Goal: Information Seeking & Learning: Learn about a topic

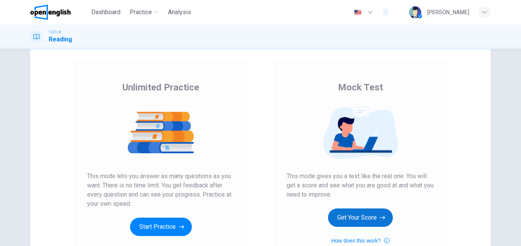
scroll to position [77, 0]
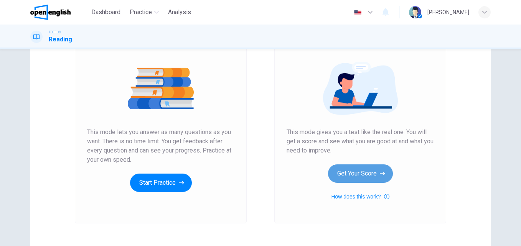
click at [336, 171] on button "Get Your Score" at bounding box center [360, 174] width 65 height 18
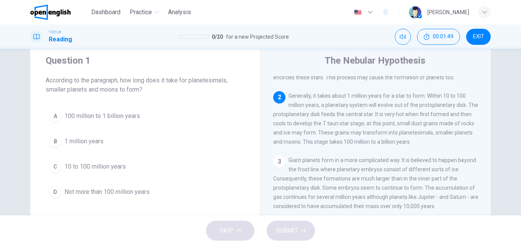
scroll to position [38, 0]
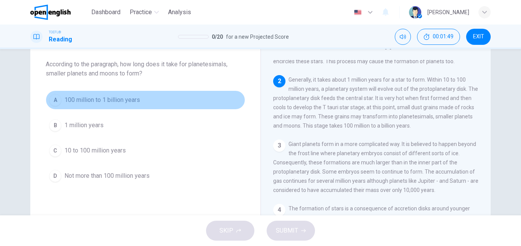
click at [88, 105] on button "A 100 million to 1 billion years" at bounding box center [146, 100] width 200 height 19
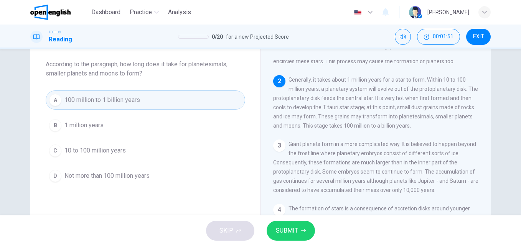
click at [305, 230] on icon "button" at bounding box center [303, 231] width 5 height 5
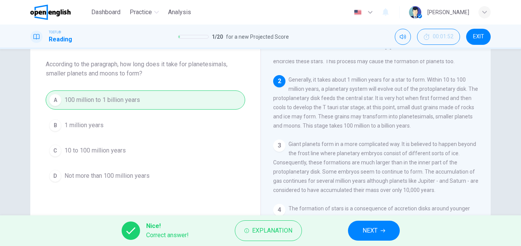
click at [366, 233] on span "NEXT" at bounding box center [370, 231] width 15 height 11
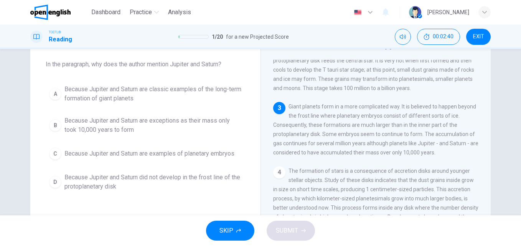
click at [92, 98] on span "Because Jupiter and Saturn are classic examples of the long-term formation of g…" at bounding box center [153, 94] width 177 height 18
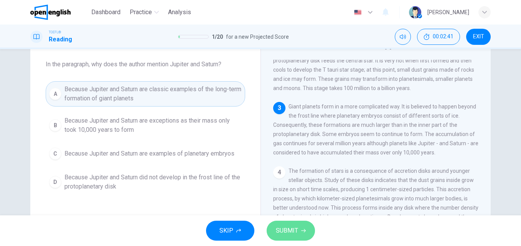
click at [288, 233] on span "SUBMIT" at bounding box center [287, 231] width 22 height 11
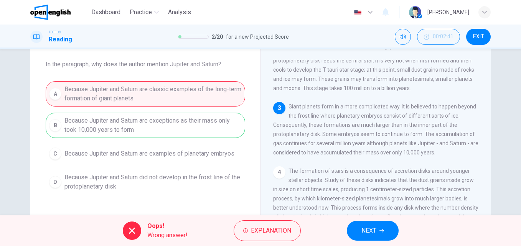
click at [369, 233] on span "NEXT" at bounding box center [369, 231] width 15 height 11
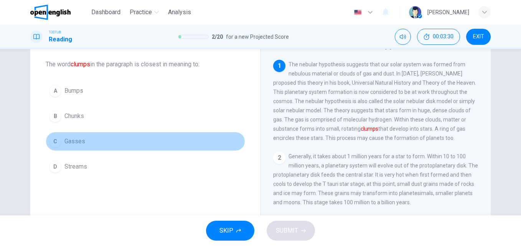
click at [68, 136] on button "C Gasses" at bounding box center [146, 141] width 200 height 19
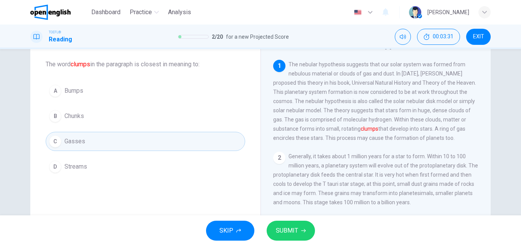
click at [303, 237] on button "SUBMIT" at bounding box center [291, 231] width 48 height 20
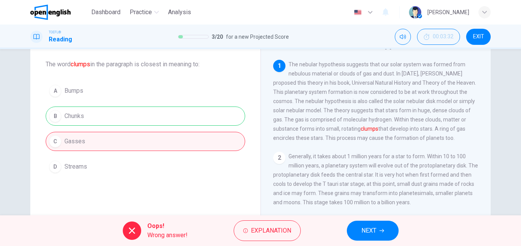
click at [373, 230] on span "NEXT" at bounding box center [369, 231] width 15 height 11
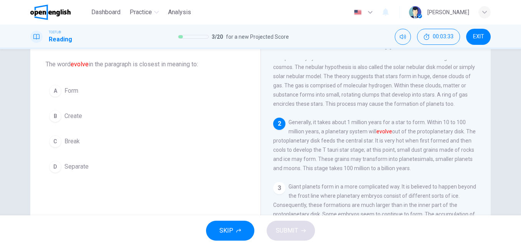
scroll to position [48, 0]
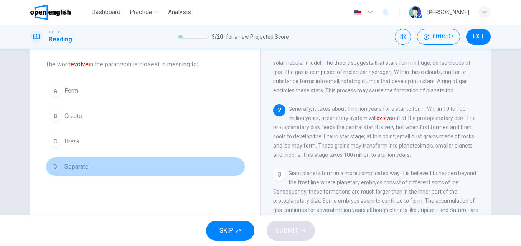
click at [73, 171] on span "Separate" at bounding box center [77, 166] width 24 height 9
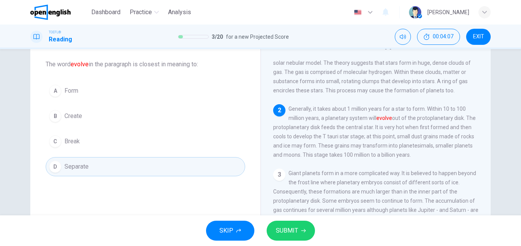
click at [285, 228] on span "SUBMIT" at bounding box center [287, 231] width 22 height 11
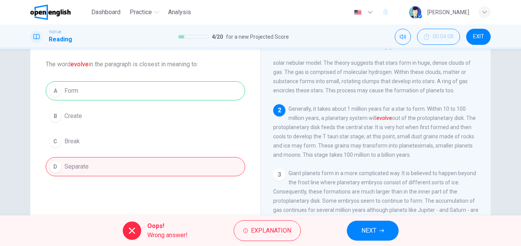
click at [374, 227] on span "NEXT" at bounding box center [369, 231] width 15 height 11
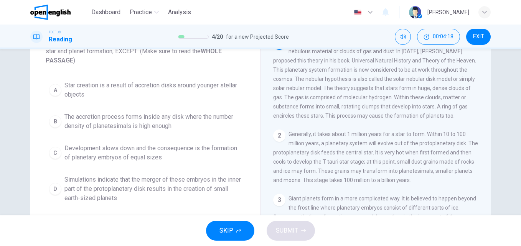
scroll to position [77, 0]
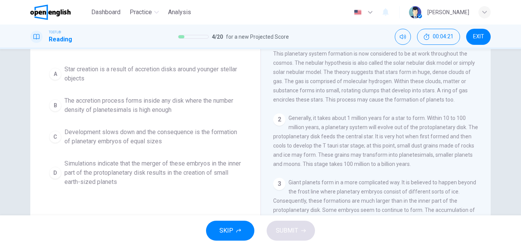
click at [463, 41] on div "00:04:21 EXIT" at bounding box center [443, 37] width 96 height 16
click at [471, 40] on button "EXIT" at bounding box center [478, 37] width 25 height 16
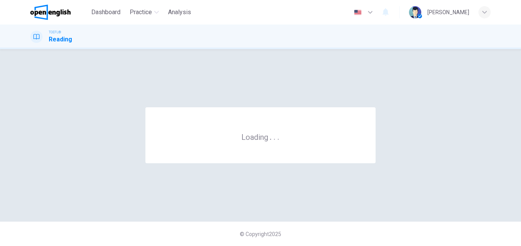
scroll to position [0, 0]
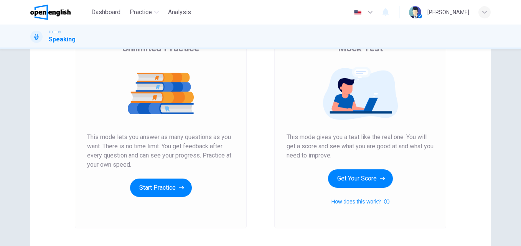
scroll to position [77, 0]
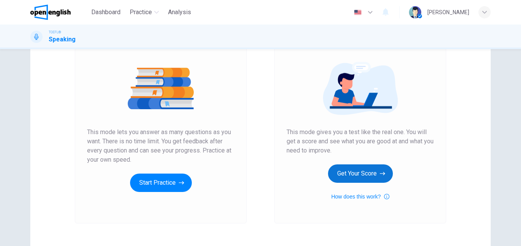
click at [354, 174] on button "Get Your Score" at bounding box center [360, 174] width 65 height 18
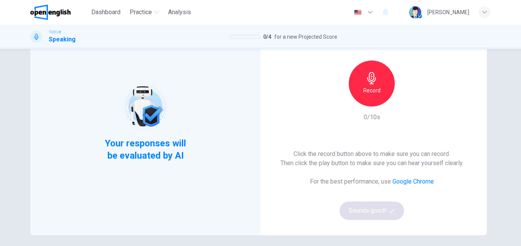
scroll to position [38, 0]
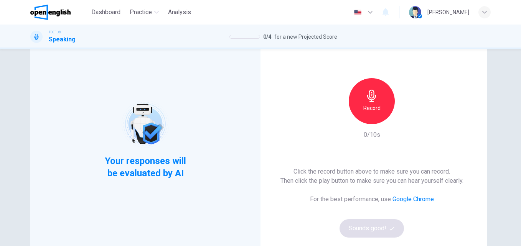
click at [372, 111] on h6 "Record" at bounding box center [372, 108] width 17 height 9
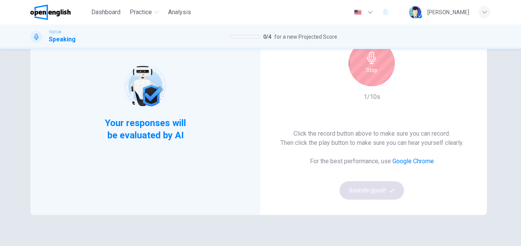
scroll to position [77, 0]
click at [369, 71] on h6 "Stop" at bounding box center [372, 69] width 12 height 9
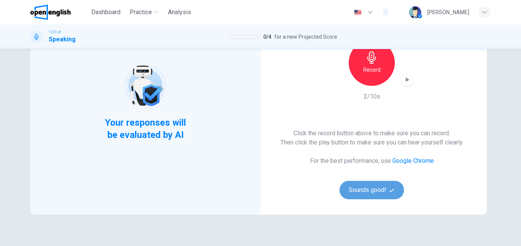
click at [375, 195] on button "Sounds good!" at bounding box center [372, 190] width 65 height 18
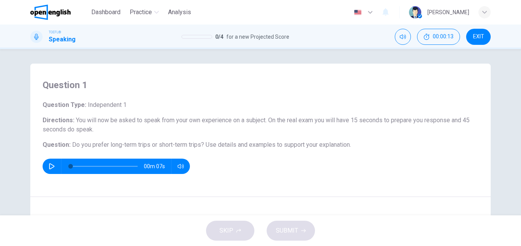
scroll to position [0, 0]
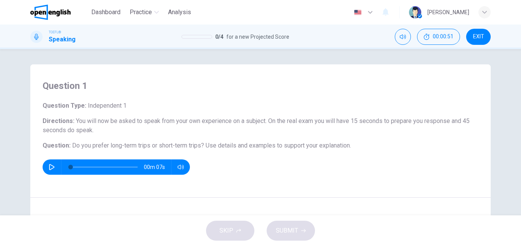
click at [49, 166] on icon "button" at bounding box center [51, 167] width 5 height 6
click at [49, 167] on icon "button" at bounding box center [52, 167] width 6 height 6
drag, startPoint x: 39, startPoint y: 148, endPoint x: 209, endPoint y: 144, distance: 170.1
click at [244, 145] on div "Question 1 Question Type : Independent 1 Directions : You will now be asked to …" at bounding box center [260, 132] width 461 height 134
drag, startPoint x: 68, startPoint y: 145, endPoint x: 337, endPoint y: 141, distance: 268.8
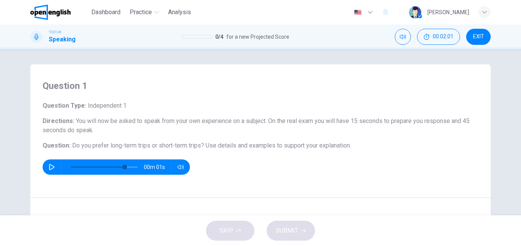
click at [332, 141] on div "Question Type : Independent 1 Directions : You will now be asked to speak from …" at bounding box center [261, 138] width 436 height 74
drag, startPoint x: 349, startPoint y: 145, endPoint x: 82, endPoint y: 144, distance: 266.8
click at [117, 146] on h6 "Question : Do you prefer long-term trips or short-term trips? Use details and e…" at bounding box center [261, 145] width 436 height 9
drag, startPoint x: 69, startPoint y: 145, endPoint x: 195, endPoint y: 146, distance: 125.2
click at [194, 146] on span "Do you prefer long-term trips or short-term trips?" at bounding box center [138, 145] width 132 height 7
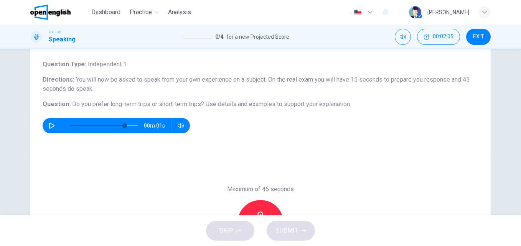
scroll to position [38, 0]
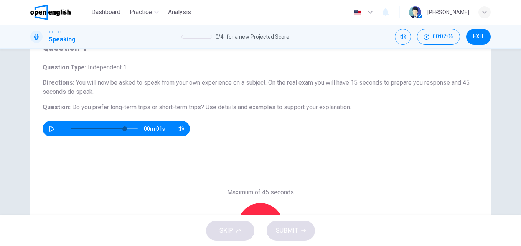
drag, startPoint x: 69, startPoint y: 105, endPoint x: 266, endPoint y: 100, distance: 197.0
click at [266, 100] on div "Question Type : Independent 1 Directions : You will now be asked to speak from …" at bounding box center [261, 100] width 436 height 74
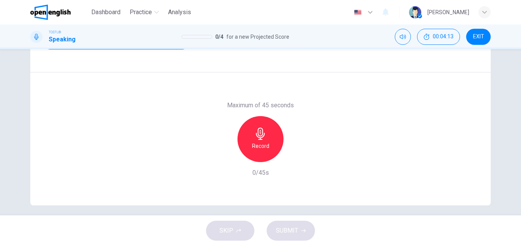
scroll to position [131, 0]
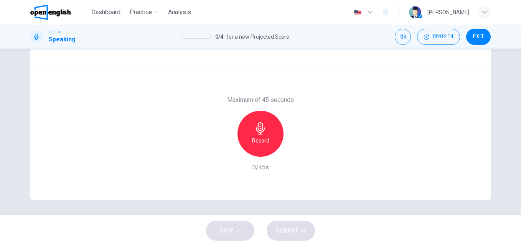
click at [251, 131] on div "Record" at bounding box center [261, 134] width 46 height 46
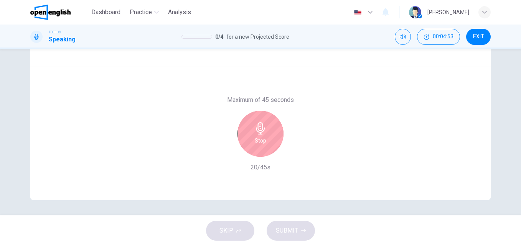
click at [262, 140] on h6 "Stop" at bounding box center [261, 140] width 12 height 9
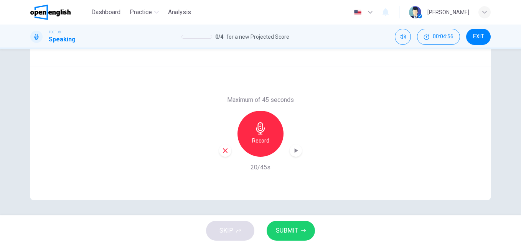
click at [303, 231] on icon "button" at bounding box center [303, 231] width 5 height 3
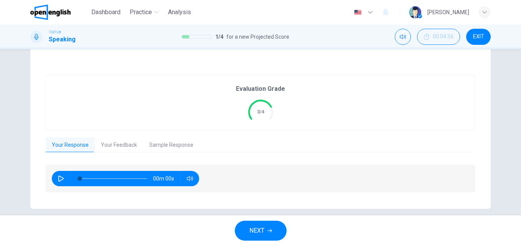
type input "*"
click at [115, 142] on button "Your Feedback" at bounding box center [119, 145] width 48 height 16
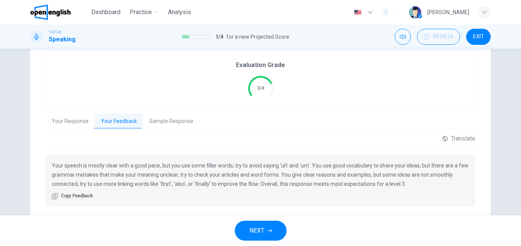
scroll to position [177, 0]
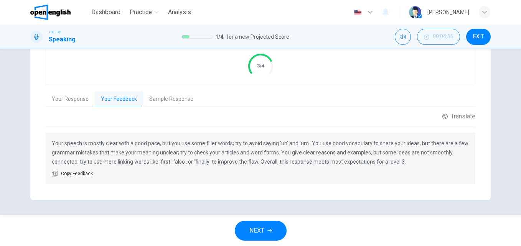
drag, startPoint x: 51, startPoint y: 154, endPoint x: 113, endPoint y: 151, distance: 62.3
click at [113, 151] on div "Your speech is mostly clear with a good pace, but you use some filler words; tr…" at bounding box center [261, 158] width 430 height 51
click at [156, 101] on button "Sample Response" at bounding box center [171, 99] width 56 height 16
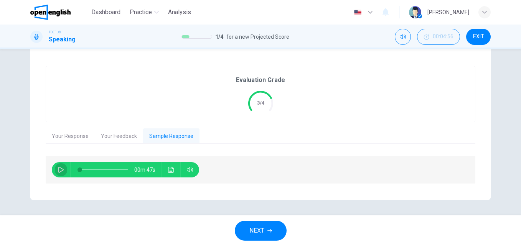
click at [56, 168] on button "button" at bounding box center [61, 169] width 12 height 15
click at [58, 172] on icon "button" at bounding box center [61, 170] width 6 height 6
click at [60, 170] on icon "button" at bounding box center [61, 170] width 4 height 5
type input "*"
click at [117, 134] on button "Your Feedback" at bounding box center [119, 137] width 48 height 16
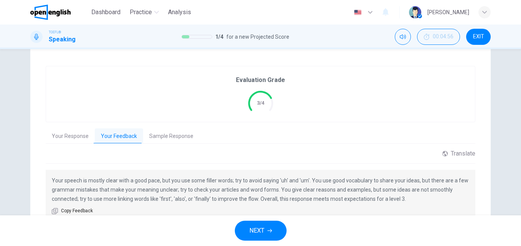
click at [73, 135] on button "Your Response" at bounding box center [70, 137] width 49 height 16
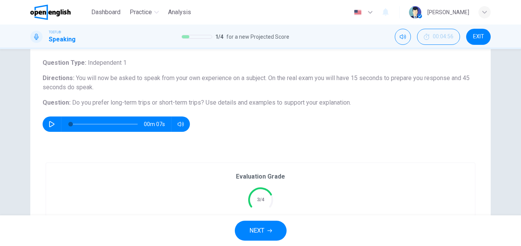
scroll to position [25, 0]
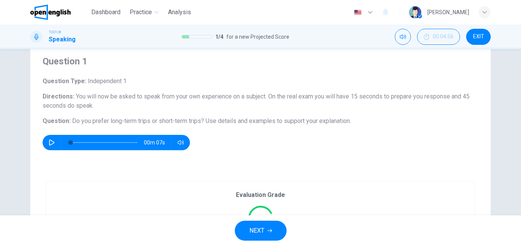
click at [258, 224] on button "NEXT" at bounding box center [261, 231] width 52 height 20
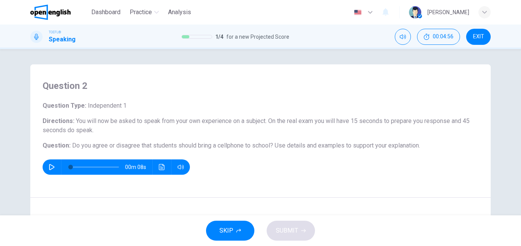
scroll to position [38, 0]
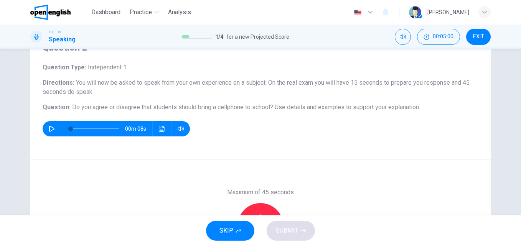
drag, startPoint x: 207, startPoint y: 110, endPoint x: 271, endPoint y: 111, distance: 63.4
click at [268, 111] on h6 "Question : Do you agree or disagree that students should bring a cellphone to s…" at bounding box center [261, 107] width 436 height 9
